Goal: Find specific page/section: Find specific page/section

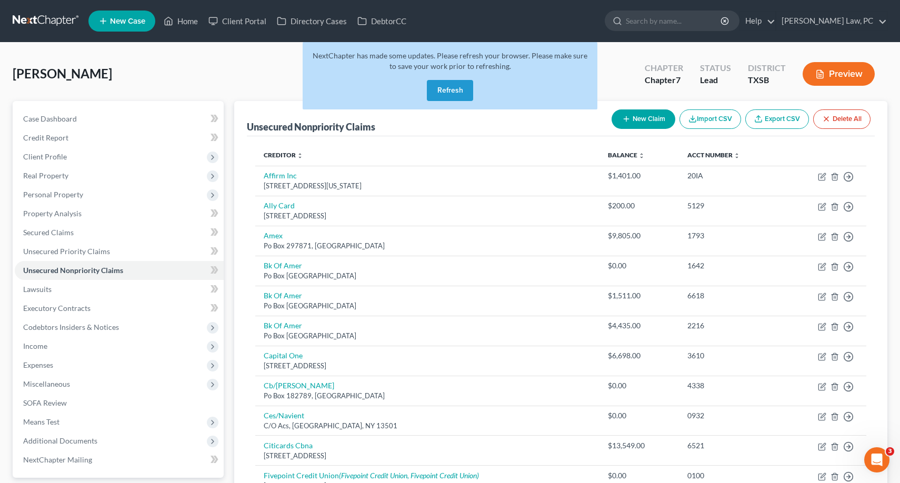
click at [454, 92] on button "Refresh" at bounding box center [450, 90] width 46 height 21
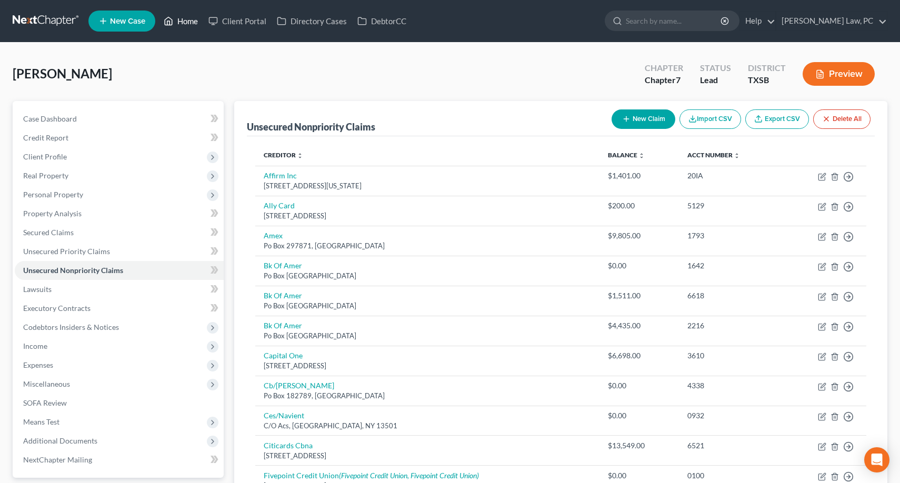
click at [193, 17] on link "Home" at bounding box center [180, 21] width 45 height 19
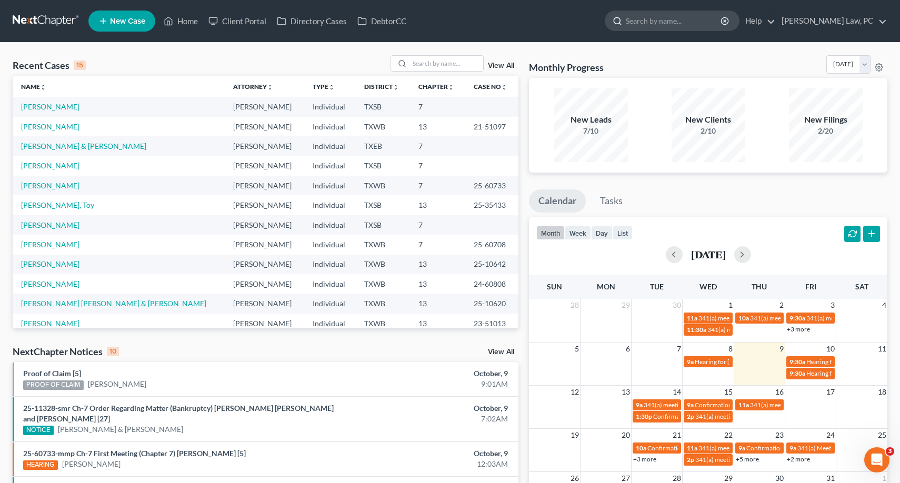
click at [650, 17] on input "search" at bounding box center [674, 20] width 96 height 19
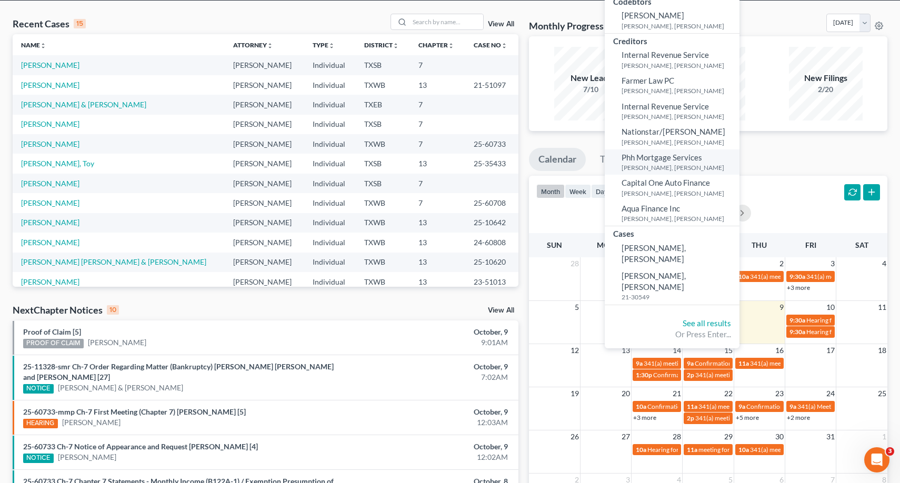
scroll to position [41, 0]
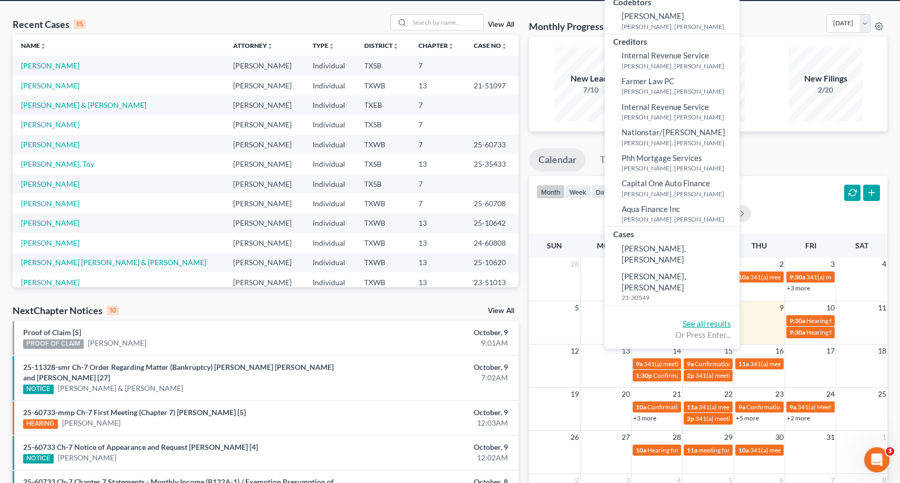
type input "Joe Kell"
click at [694, 319] on link "See all results" at bounding box center [707, 323] width 48 height 9
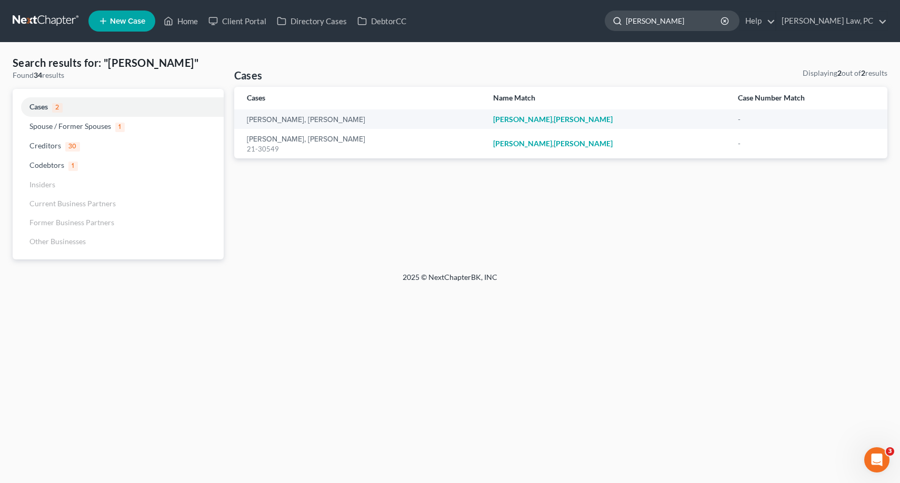
click at [674, 26] on input "Joe Kell" at bounding box center [674, 20] width 96 height 19
type input "Kelly"
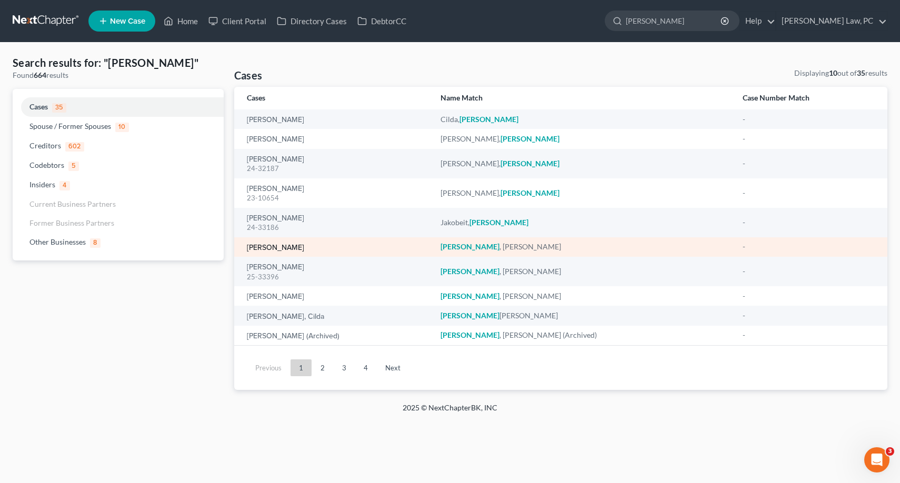
click at [270, 244] on link "[PERSON_NAME]" at bounding box center [275, 247] width 57 height 7
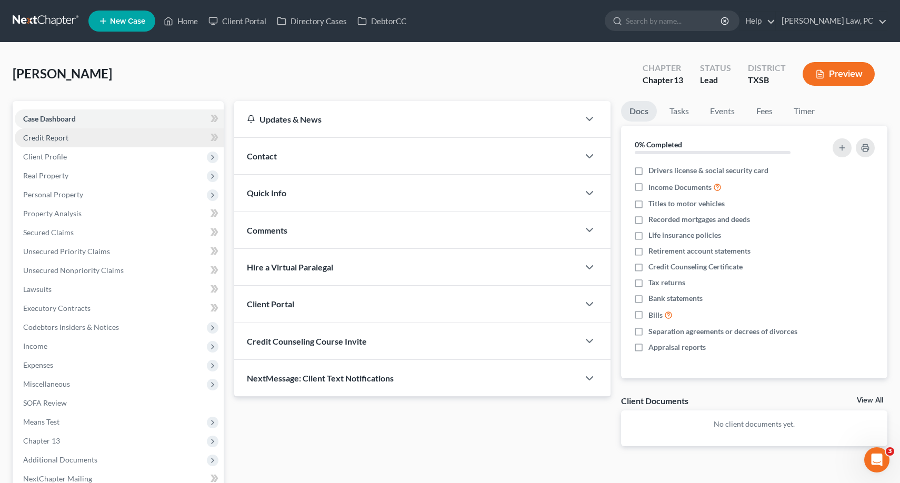
click at [119, 138] on link "Credit Report" at bounding box center [119, 137] width 209 height 19
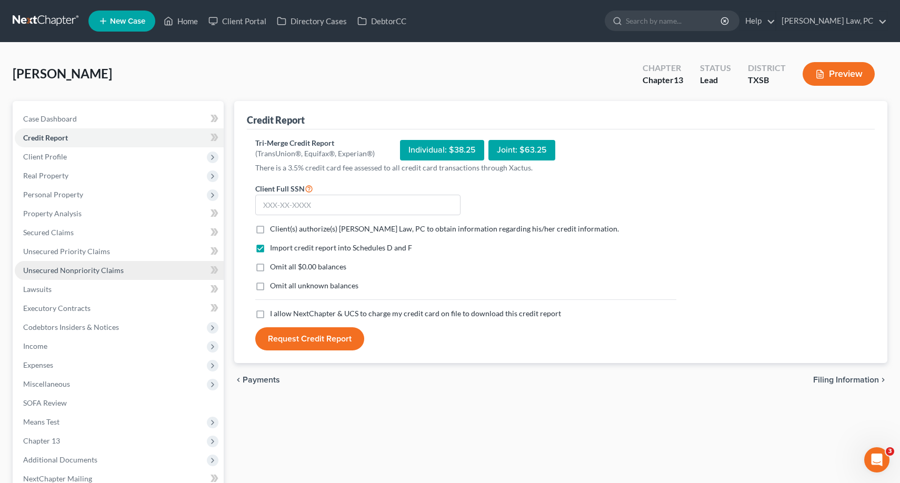
click at [96, 266] on span "Unsecured Nonpriority Claims" at bounding box center [73, 270] width 101 height 9
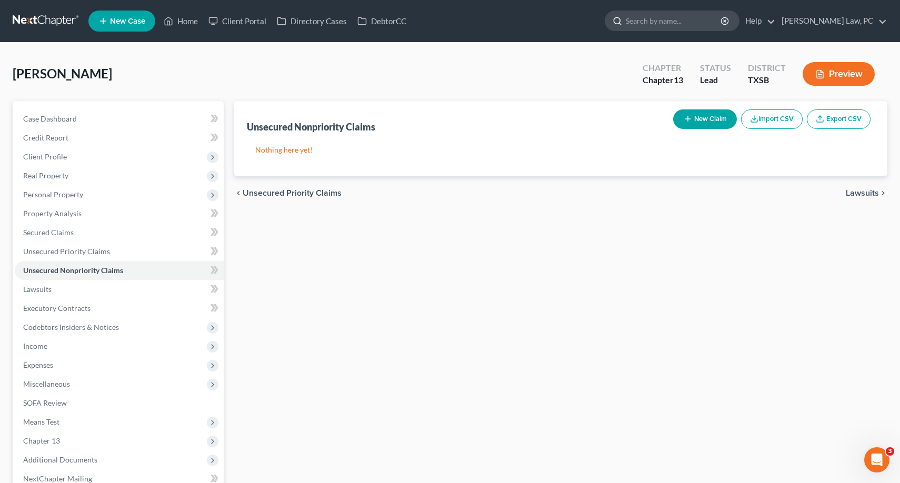
click at [633, 26] on input "search" at bounding box center [674, 20] width 96 height 19
type input "Kelly"
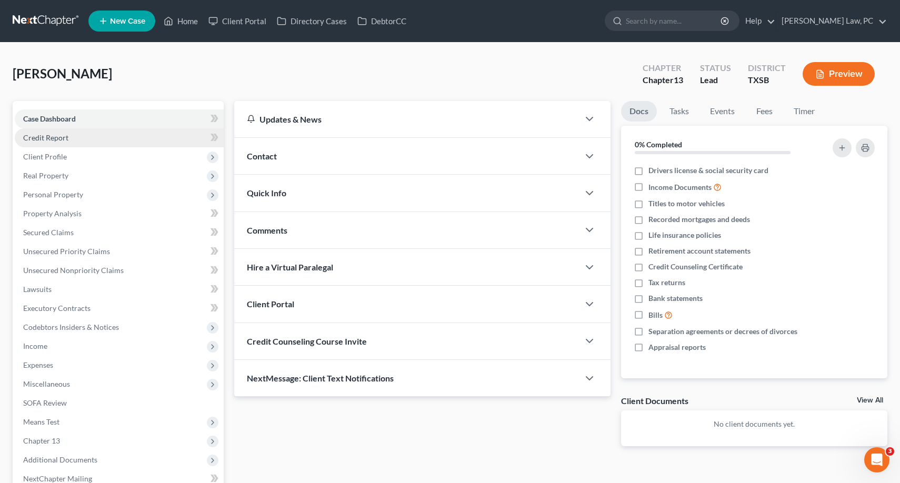
click at [59, 137] on span "Credit Report" at bounding box center [45, 137] width 45 height 9
click at [81, 139] on link "Credit Report" at bounding box center [119, 137] width 209 height 19
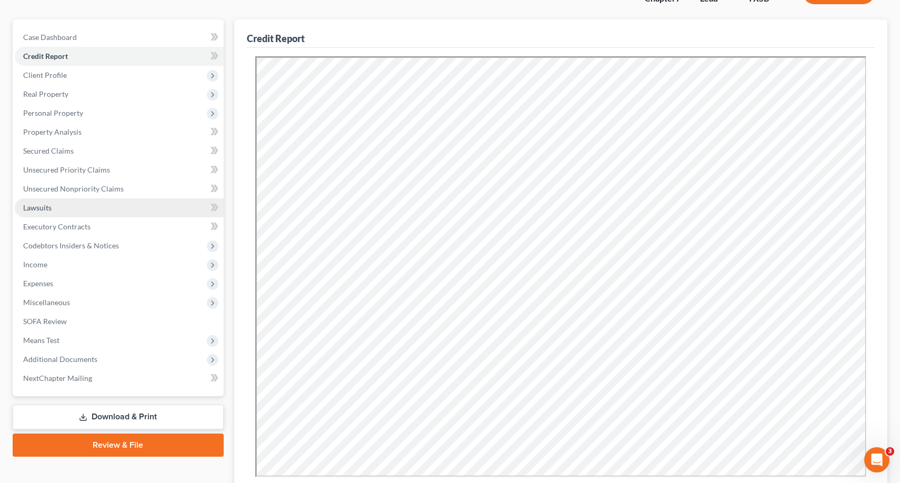
scroll to position [81, 0]
